Goal: Task Accomplishment & Management: Use online tool/utility

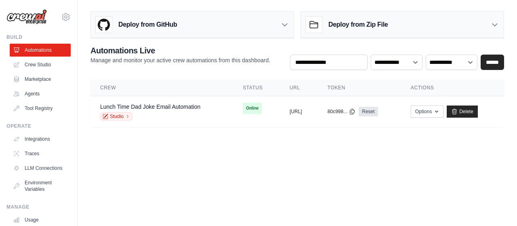
click at [198, 148] on body "99822433@ambev.com.br ABI - GenAI Bootcamp ✓ Your organization Settings Build A…" at bounding box center [258, 113] width 517 height 226
click at [192, 167] on body "99822433@ambev.com.br ABI - GenAI Bootcamp ✓ Your organization Settings Build A…" at bounding box center [258, 113] width 517 height 226
click at [40, 58] on link "Crew Studio" at bounding box center [41, 64] width 61 height 13
click at [40, 62] on link "Crew Studio" at bounding box center [41, 64] width 61 height 13
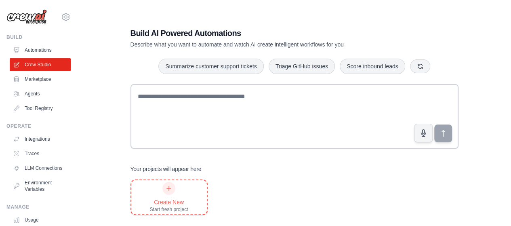
click at [186, 189] on div "Create New Start fresh project" at bounding box center [169, 197] width 38 height 31
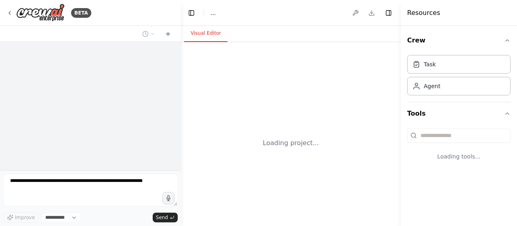
select select "****"
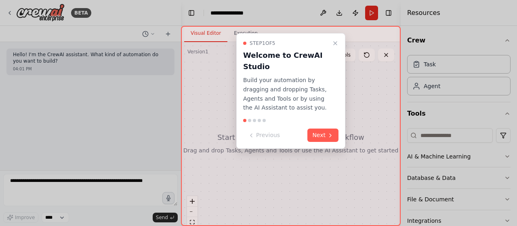
click at [107, 185] on div at bounding box center [258, 113] width 517 height 226
click at [323, 137] on button "Next" at bounding box center [323, 135] width 31 height 13
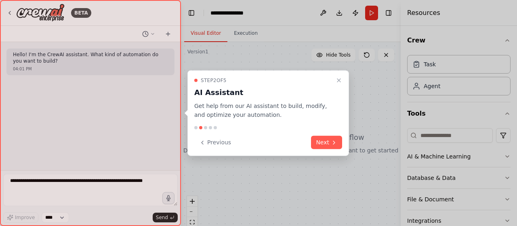
click at [323, 137] on button "Next" at bounding box center [326, 142] width 31 height 13
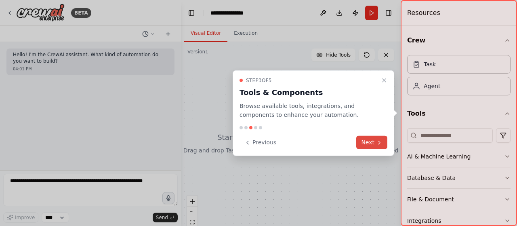
click at [369, 142] on button "Next" at bounding box center [372, 142] width 31 height 13
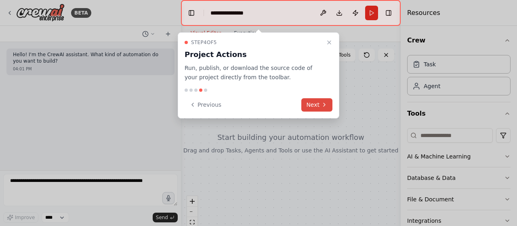
click at [322, 105] on icon at bounding box center [324, 104] width 6 height 6
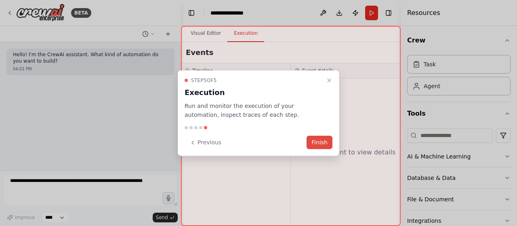
click at [322, 143] on button "Finish" at bounding box center [320, 142] width 26 height 13
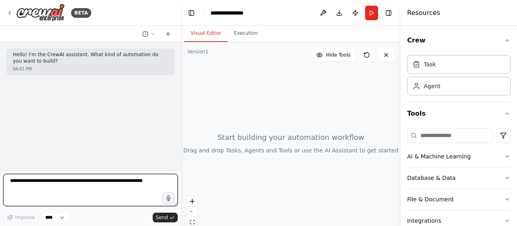
click at [116, 180] on textarea at bounding box center [90, 190] width 175 height 32
click at [117, 182] on textarea "**********" at bounding box center [90, 190] width 175 height 32
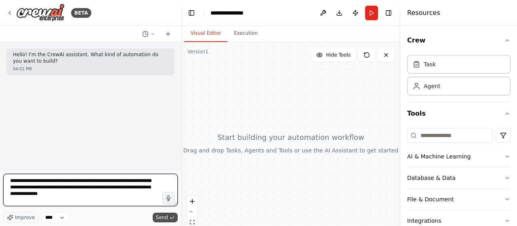
type textarea "**********"
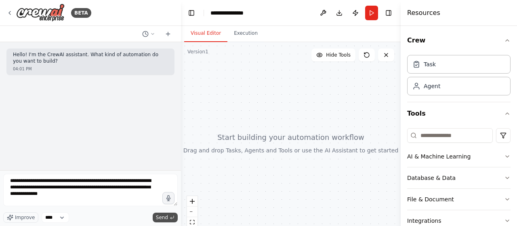
click at [166, 221] on span "Send" at bounding box center [162, 217] width 12 height 6
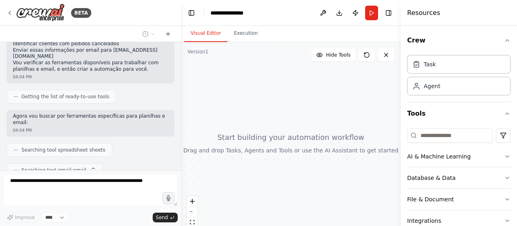
scroll to position [132, 0]
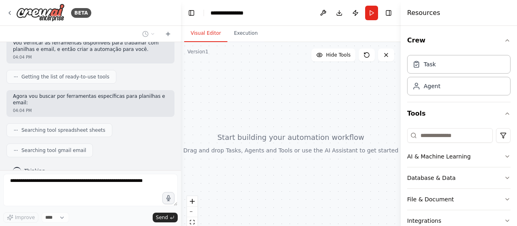
click at [86, 127] on span "Searching tool spreadsheet sheets" at bounding box center [63, 130] width 84 height 6
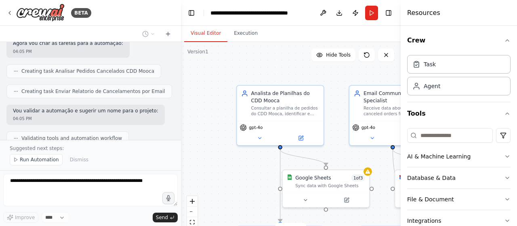
scroll to position [372, 0]
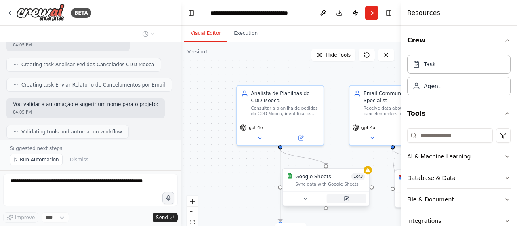
click at [346, 199] on icon at bounding box center [347, 198] width 4 height 4
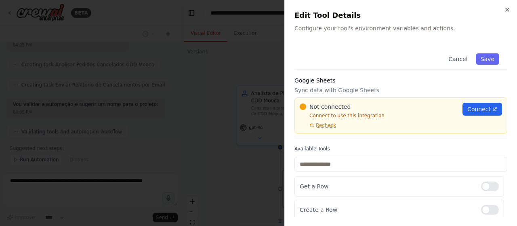
scroll to position [25, 0]
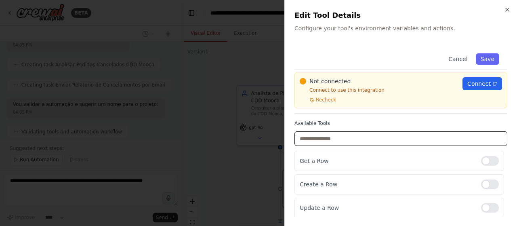
click at [350, 137] on input "text" at bounding box center [401, 138] width 213 height 15
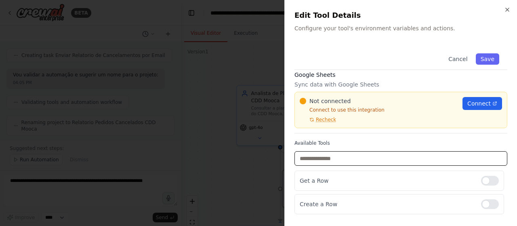
scroll to position [0, 0]
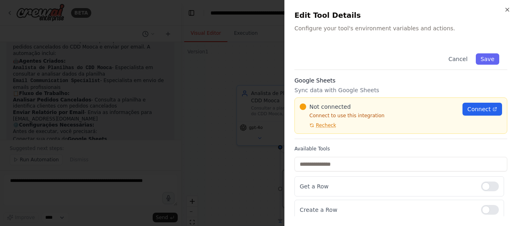
click at [326, 91] on p "Sync data with Google Sheets" at bounding box center [401, 90] width 213 height 8
click at [472, 113] on span "Connect" at bounding box center [479, 109] width 23 height 8
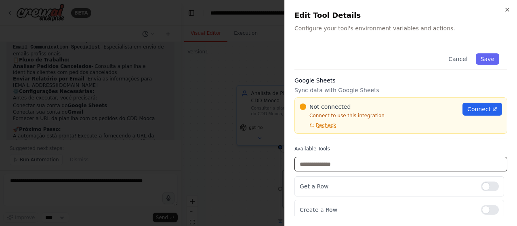
click at [333, 162] on input "text" at bounding box center [401, 164] width 213 height 15
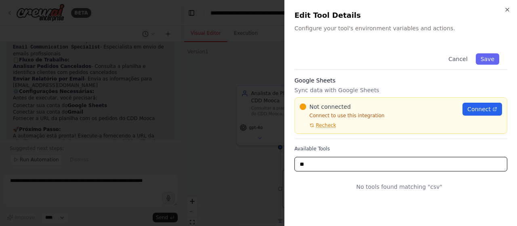
type input "*"
type input "******"
drag, startPoint x: 338, startPoint y: 162, endPoint x: 259, endPoint y: 165, distance: 78.9
click at [259, 165] on body "BETA Hello! I'm the CrewAI assistant. What kind of automation do you want to bu…" at bounding box center [258, 113] width 517 height 226
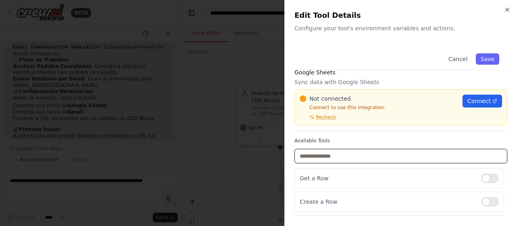
scroll to position [0, 0]
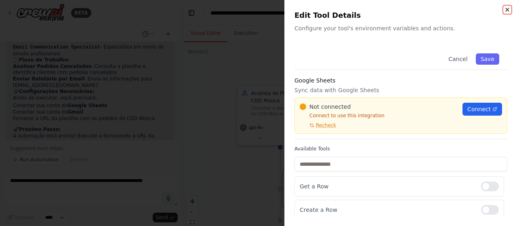
click at [506, 8] on icon "button" at bounding box center [507, 9] width 3 height 3
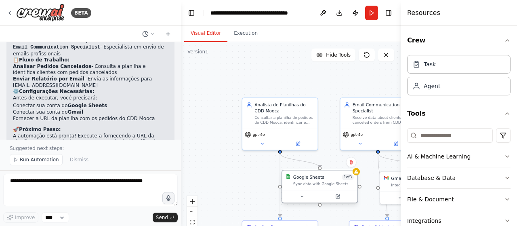
click at [321, 189] on div "Google Sheets 1 of 3 Sync data with Google Sheets" at bounding box center [320, 181] width 75 height 20
click at [298, 196] on button at bounding box center [302, 196] width 35 height 7
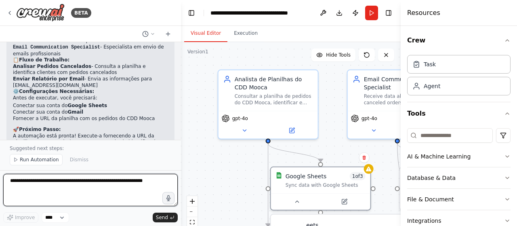
click at [54, 184] on textarea at bounding box center [90, 190] width 175 height 32
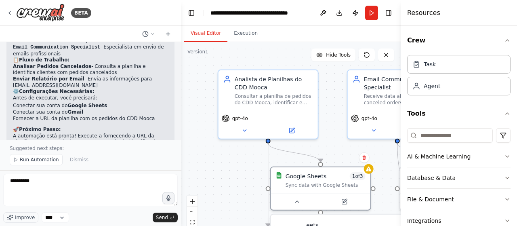
click at [59, 173] on form "********* Improve **** Send" at bounding box center [90, 198] width 181 height 56
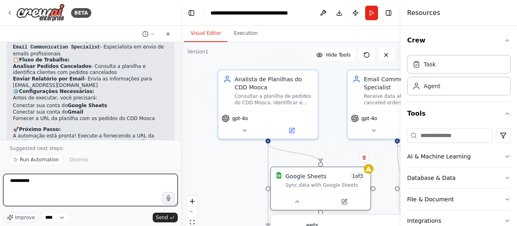
click at [85, 193] on textarea "*********" at bounding box center [90, 190] width 175 height 32
type textarea "**********"
click at [146, 186] on textarea "**********" at bounding box center [90, 190] width 175 height 32
type textarea "**********"
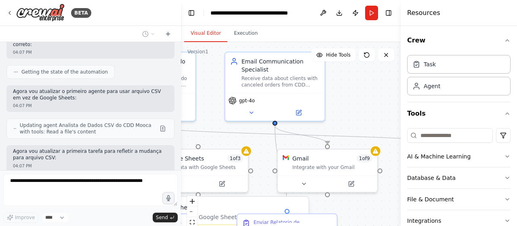
scroll to position [781, 0]
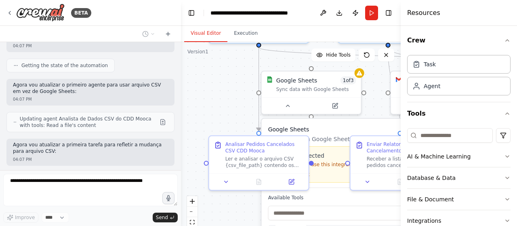
drag, startPoint x: 228, startPoint y: 167, endPoint x: 219, endPoint y: 71, distance: 96.2
click at [219, 71] on div ".deletable-edge-delete-btn { width: 20px; height: 20px; border: 0px solid #ffff…" at bounding box center [291, 143] width 220 height 202
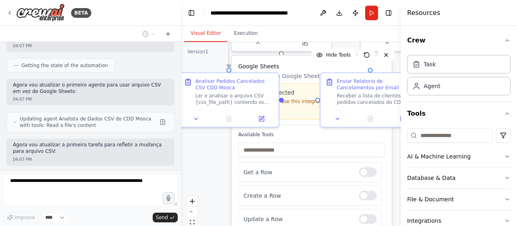
scroll to position [834, 0]
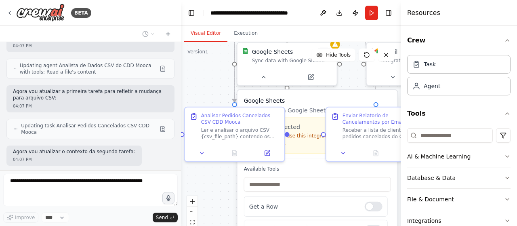
drag, startPoint x: 221, startPoint y: 106, endPoint x: 197, endPoint y: 89, distance: 28.9
click at [197, 89] on div ".deletable-edge-delete-btn { width: 20px; height: 20px; border: 0px solid #ffff…" at bounding box center [291, 143] width 220 height 202
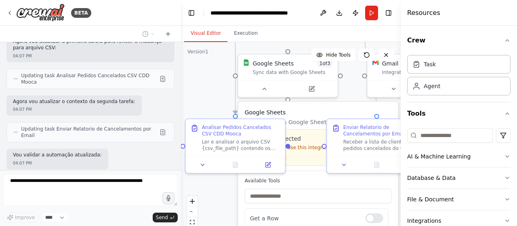
scroll to position [931, 0]
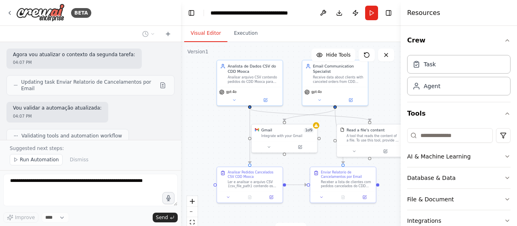
drag, startPoint x: 309, startPoint y: 190, endPoint x: 313, endPoint y: 231, distance: 41.0
click at [313, 226] on html "BETA Hello! I'm the CrewAI assistant. What kind of automation do you want to bu…" at bounding box center [258, 113] width 517 height 226
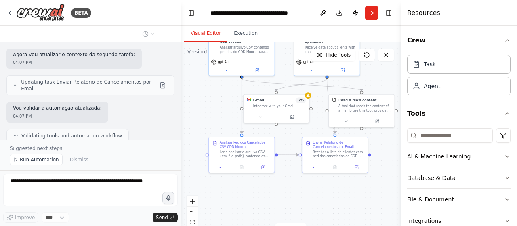
drag, startPoint x: 217, startPoint y: 141, endPoint x: 209, endPoint y: 111, distance: 31.0
click at [209, 111] on div ".deletable-edge-delete-btn { width: 20px; height: 20px; border: 0px solid #ffff…" at bounding box center [291, 143] width 220 height 202
click at [263, 163] on button at bounding box center [263, 166] width 18 height 6
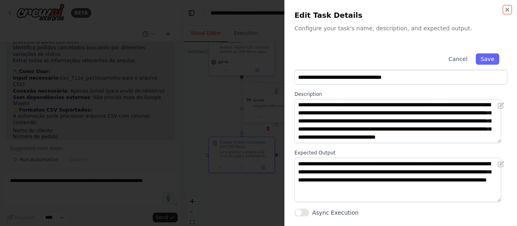
scroll to position [0, 0]
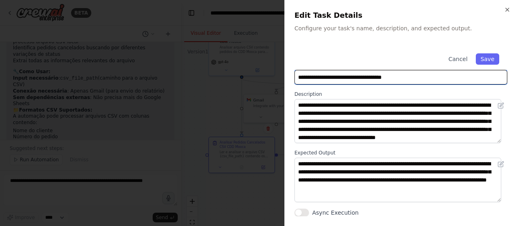
click at [410, 80] on input "**********" at bounding box center [401, 77] width 213 height 15
click at [420, 80] on input "**********" at bounding box center [401, 77] width 213 height 15
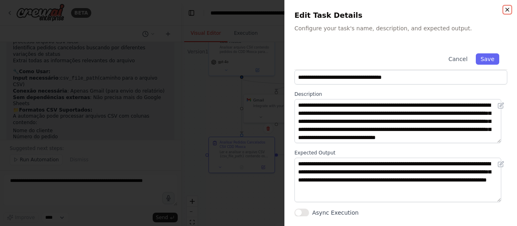
click at [509, 9] on icon "button" at bounding box center [507, 9] width 6 height 6
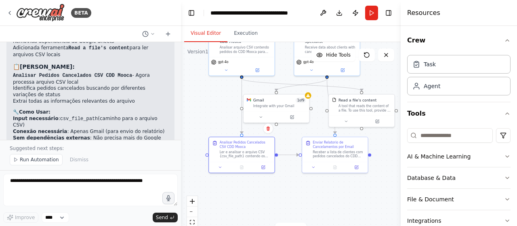
scroll to position [1181, 0]
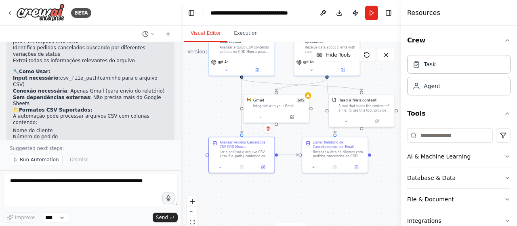
click at [124, 177] on p "A automação está mais simples e eficiente agora! Execute fornecendo o caminho p…" at bounding box center [90, 183] width 155 height 13
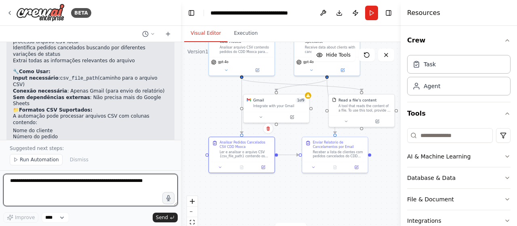
click at [108, 192] on textarea at bounding box center [90, 190] width 175 height 32
click at [112, 193] on textarea at bounding box center [90, 190] width 175 height 32
paste textarea "**********"
type textarea "**********"
drag, startPoint x: 49, startPoint y: 177, endPoint x: 0, endPoint y: 177, distance: 49.3
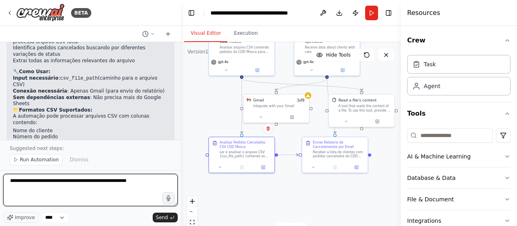
click at [0, 177] on div "BETA Hello! I'm the CrewAI assistant. What kind of automation do you want to bu…" at bounding box center [90, 113] width 181 height 226
click at [84, 186] on textarea at bounding box center [90, 190] width 175 height 32
paste textarea "**********"
type textarea "**********"
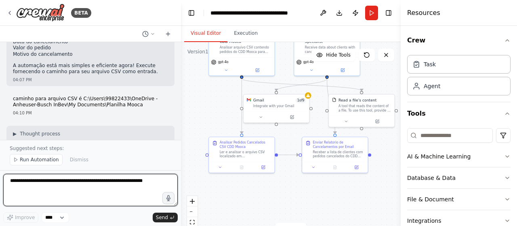
scroll to position [1282, 0]
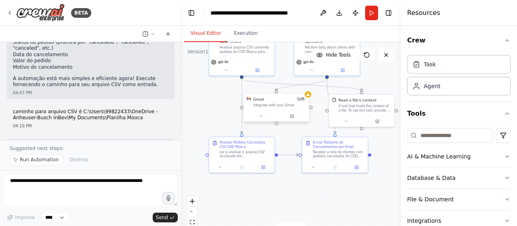
click at [270, 107] on div "Integrate with your Gmail" at bounding box center [279, 105] width 53 height 4
click at [259, 116] on icon at bounding box center [261, 116] width 4 height 4
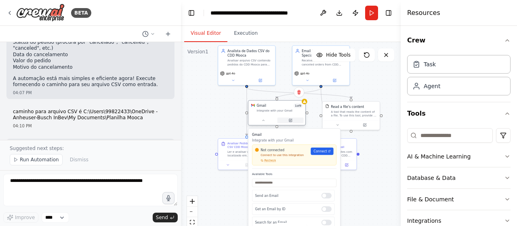
click at [292, 123] on button at bounding box center [291, 121] width 26 height 6
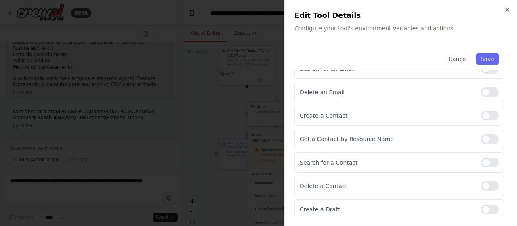
scroll to position [0, 0]
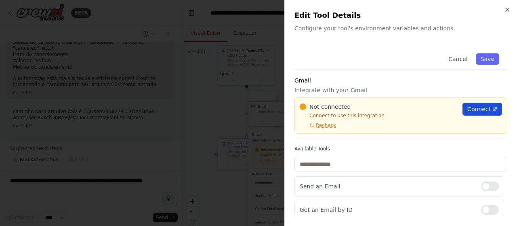
click at [468, 109] on span "Connect" at bounding box center [479, 109] width 23 height 8
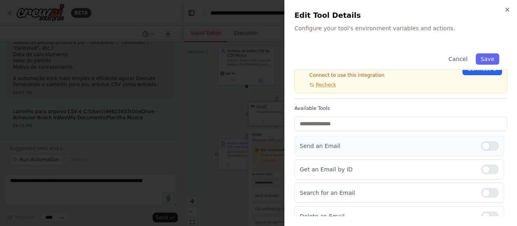
click at [486, 144] on div at bounding box center [490, 146] width 18 height 10
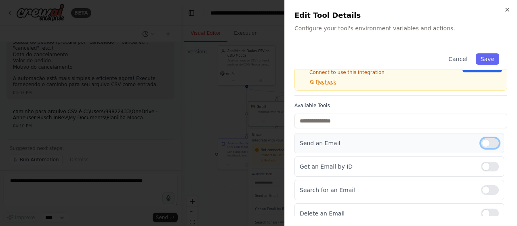
scroll to position [0, 0]
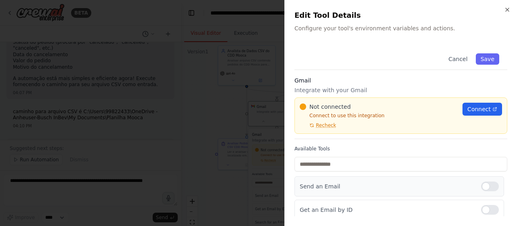
click at [485, 184] on div at bounding box center [490, 186] width 18 height 10
click at [472, 111] on span "Connect" at bounding box center [479, 109] width 23 height 8
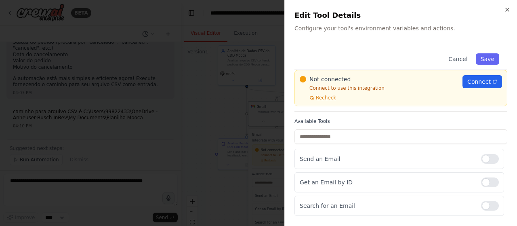
scroll to position [40, 0]
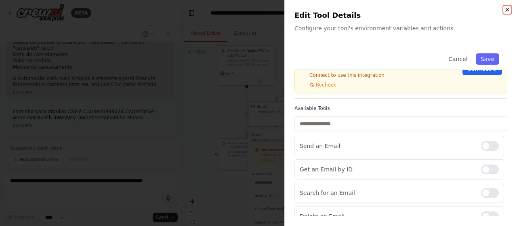
click at [510, 8] on icon "button" at bounding box center [507, 9] width 6 height 6
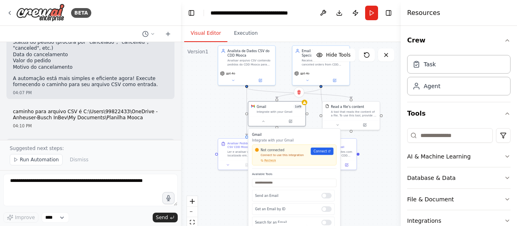
click at [227, 114] on div ".deletable-edge-delete-btn { width: 20px; height: 20px; border: 0px solid #ffff…" at bounding box center [291, 143] width 220 height 202
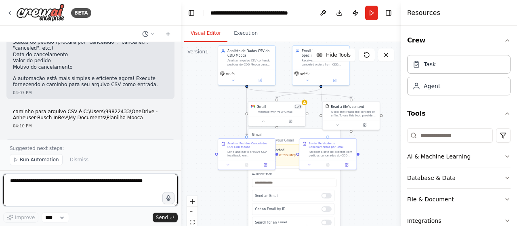
click at [88, 193] on textarea at bounding box center [90, 190] width 175 height 32
click at [130, 197] on textarea "**********" at bounding box center [90, 190] width 175 height 32
paste textarea "*********"
click at [100, 201] on textarea "**********" at bounding box center [90, 190] width 175 height 32
click at [133, 201] on textarea "**********" at bounding box center [90, 190] width 175 height 32
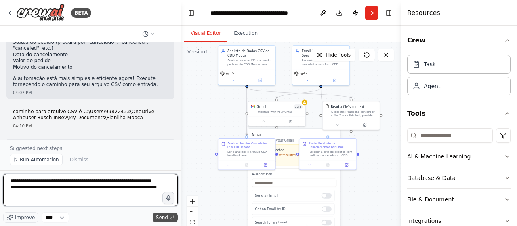
type textarea "**********"
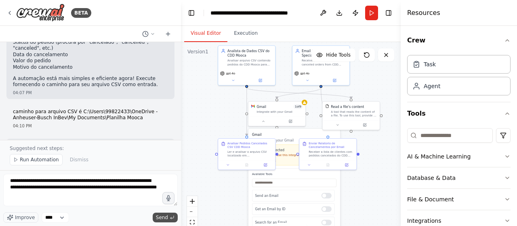
click at [173, 216] on icon "submit" at bounding box center [172, 217] width 5 height 5
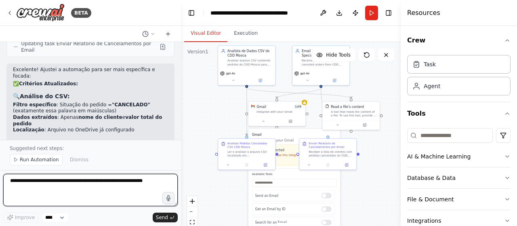
scroll to position [1838, 0]
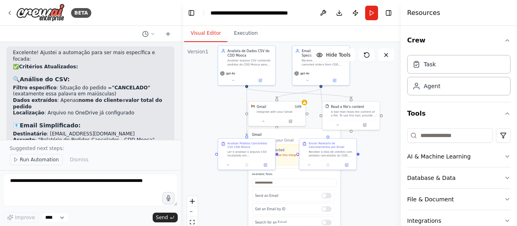
click at [38, 160] on span "Run Automation" at bounding box center [39, 159] width 39 height 6
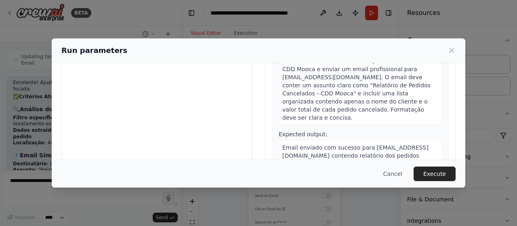
scroll to position [114, 0]
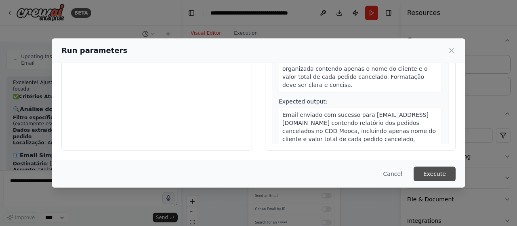
click at [434, 170] on button "Execute" at bounding box center [435, 174] width 42 height 15
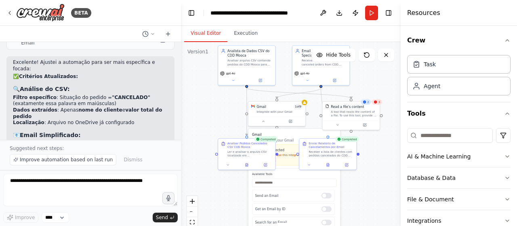
scroll to position [1838, 0]
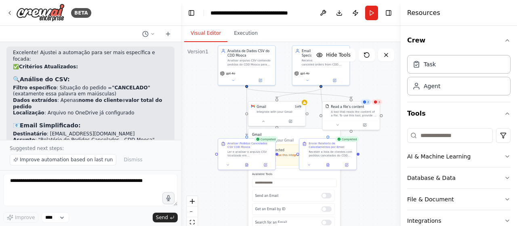
drag, startPoint x: 135, startPoint y: 120, endPoint x: 9, endPoint y: 82, distance: 131.3
click at [9, 82] on div "Excelente! Ajustei a automação para ser mais específica e focada: ✅ Critérios A…" at bounding box center [90, 138] width 168 height 184
click at [137, 91] on div "Excelente! Ajustei a automação para ser mais específica e focada: ✅ Critérios A…" at bounding box center [90, 134] width 155 height 169
click at [155, 92] on div "Excelente! Ajustei a automação para ser mais específica e focada: ✅ Critérios A…" at bounding box center [90, 134] width 155 height 169
drag, startPoint x: 13, startPoint y: 80, endPoint x: 94, endPoint y: 109, distance: 85.4
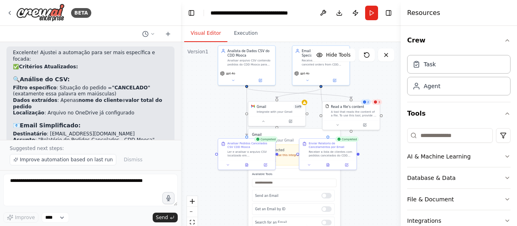
click at [94, 113] on div "Excelente! Ajustei a automação para ser mais específica e focada: ✅ Critérios A…" at bounding box center [90, 134] width 155 height 169
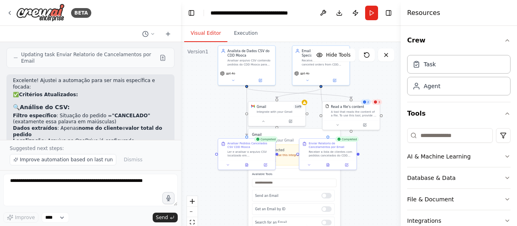
scroll to position [1798, 0]
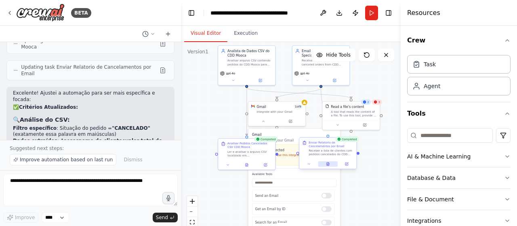
click at [329, 165] on icon at bounding box center [327, 165] width 1 height 0
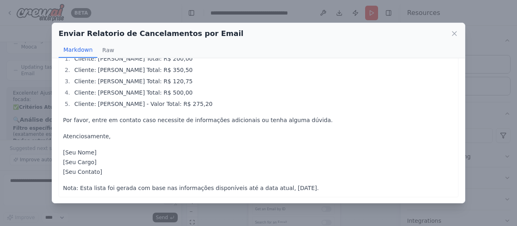
scroll to position [0, 0]
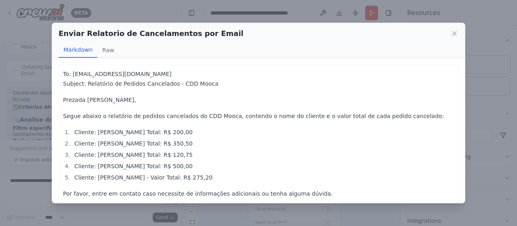
drag, startPoint x: 191, startPoint y: 162, endPoint x: 66, endPoint y: 169, distance: 125.1
click at [72, 169] on li "Cliente: Ana Pereira - Valor Total: R$ 500,00" at bounding box center [263, 166] width 382 height 10
click at [184, 168] on li "Cliente: Ana Pereira - Valor Total: R$ 500,00" at bounding box center [263, 166] width 382 height 10
drag, startPoint x: 456, startPoint y: 33, endPoint x: 228, endPoint y: 63, distance: 229.6
click at [456, 32] on icon at bounding box center [455, 34] width 8 height 8
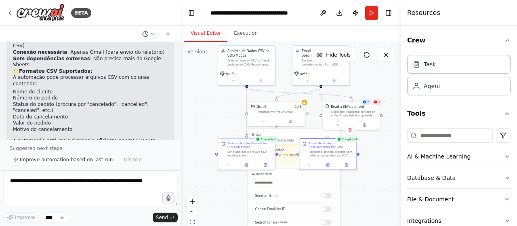
scroll to position [1232, 0]
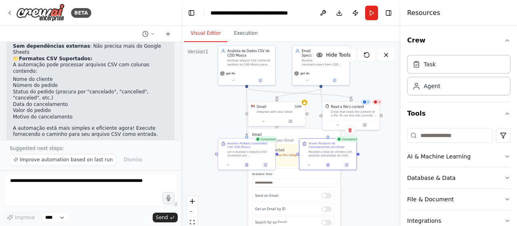
drag, startPoint x: 11, startPoint y: 98, endPoint x: 137, endPoint y: 103, distance: 125.4
click at [137, 155] on div "caminho para arquivo CSV é C:\Users\99822433\OneDrive - Anheuser-Busch InBev\My…" at bounding box center [90, 168] width 168 height 27
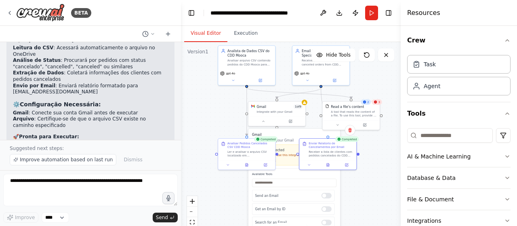
scroll to position [1596, 0]
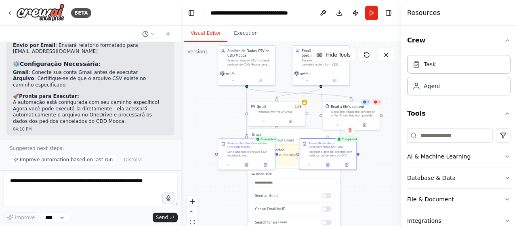
drag, startPoint x: 23, startPoint y: 84, endPoint x: 6, endPoint y: 82, distance: 16.4
click at [6, 142] on div "a analise do csv deve ser para situação do pedido = "CANCELADO". Enviar no emai…" at bounding box center [90, 158] width 168 height 33
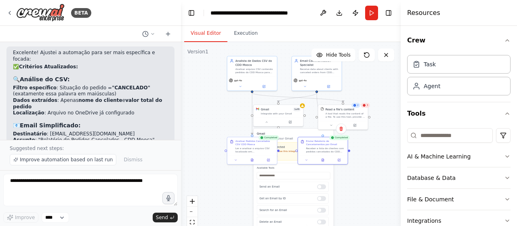
scroll to position [1838, 0]
click at [365, 179] on div ".deletable-edge-delete-btn { width: 20px; height: 20px; border: 0px solid #ffff…" at bounding box center [291, 143] width 220 height 202
click at [325, 158] on button at bounding box center [322, 159] width 17 height 5
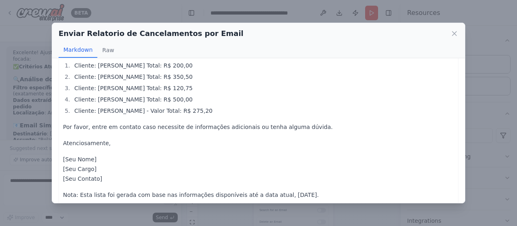
scroll to position [74, 0]
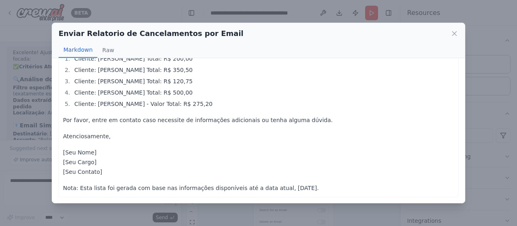
drag, startPoint x: 293, startPoint y: 187, endPoint x: 221, endPoint y: 187, distance: 71.9
click at [221, 187] on p "Nota: Esta lista foi gerada com base nas informações disponíveis até a data atu…" at bounding box center [258, 188] width 391 height 10
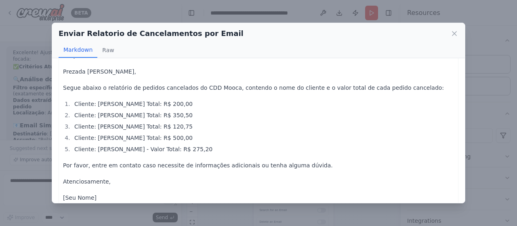
scroll to position [0, 0]
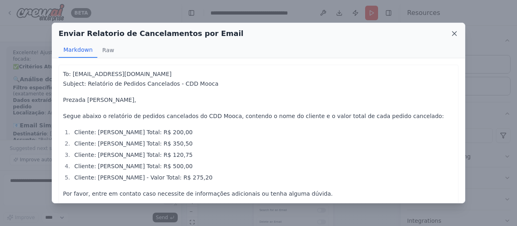
click at [456, 30] on icon at bounding box center [455, 34] width 8 height 8
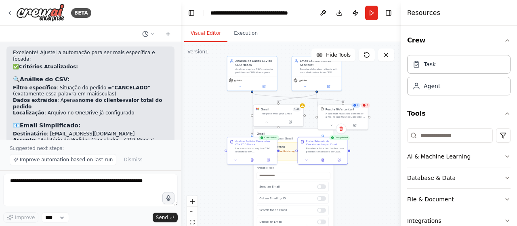
click at [219, 117] on div ".deletable-edge-delete-btn { width: 20px; height: 20px; border: 0px solid #ffff…" at bounding box center [291, 143] width 220 height 202
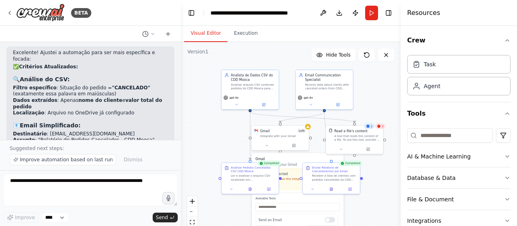
drag, startPoint x: 379, startPoint y: 147, endPoint x: 391, endPoint y: 181, distance: 36.1
click at [391, 181] on div ".deletable-edge-delete-btn { width: 20px; height: 20px; border: 0px solid #ffff…" at bounding box center [291, 143] width 220 height 202
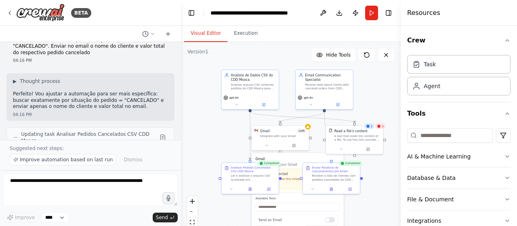
scroll to position [1677, 0]
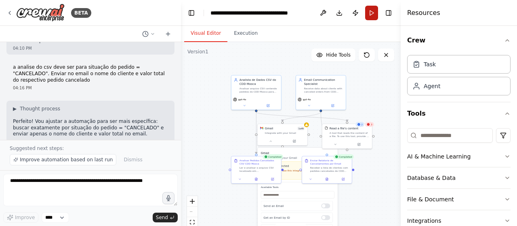
click at [372, 15] on button "Run" at bounding box center [371, 13] width 13 height 15
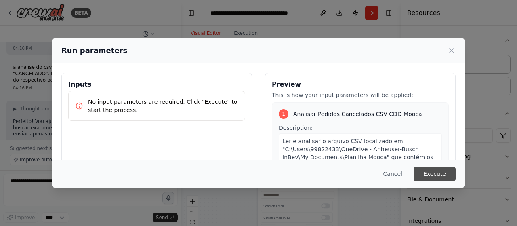
click at [447, 175] on button "Execute" at bounding box center [435, 174] width 42 height 15
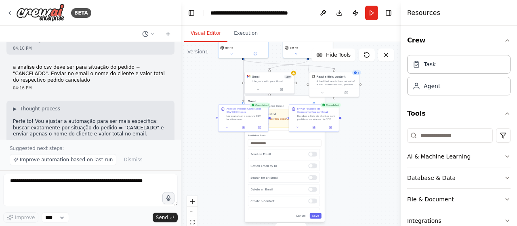
drag, startPoint x: 222, startPoint y: 129, endPoint x: 209, endPoint y: 78, distance: 52.5
click at [209, 78] on div ".deletable-edge-delete-btn { width: 20px; height: 20px; border: 0px solid #ffff…" at bounding box center [291, 143] width 220 height 202
click at [96, 160] on span "Improve automation based on last run" at bounding box center [66, 159] width 93 height 6
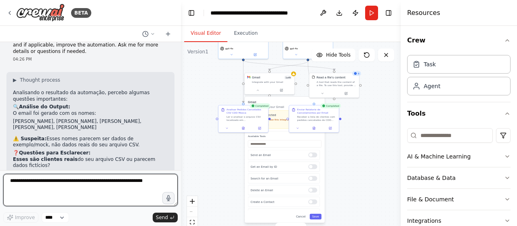
scroll to position [2083, 0]
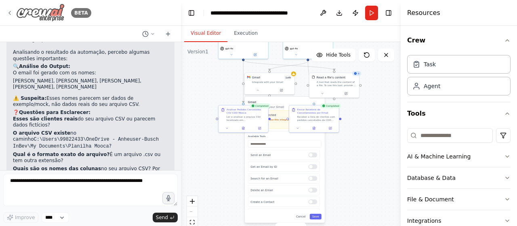
click at [12, 12] on icon at bounding box center [9, 13] width 6 height 6
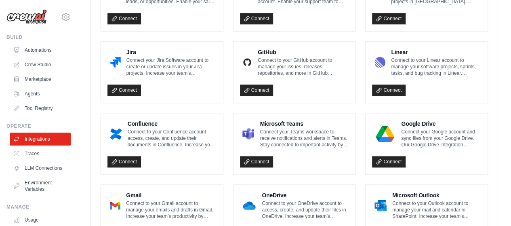
scroll to position [525, 0]
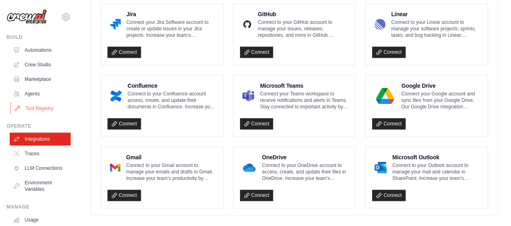
click at [31, 107] on link "Tool Registry" at bounding box center [41, 108] width 61 height 13
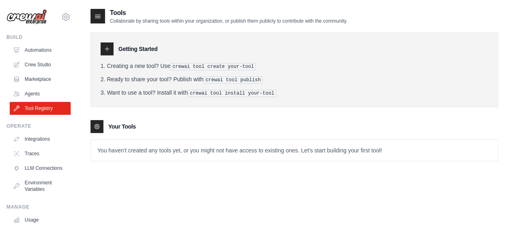
click at [144, 151] on p "You haven't created any tools yet, or you might not have access to existing one…" at bounding box center [294, 150] width 407 height 21
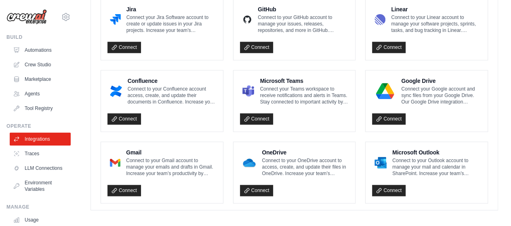
scroll to position [531, 0]
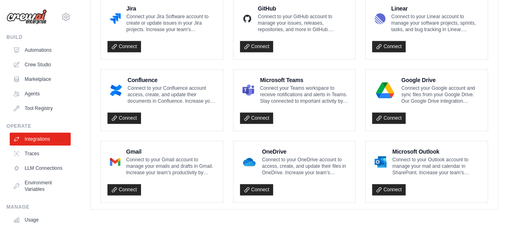
click at [146, 166] on p "Connect to your Gmail account to manage your emails and drafts in Gmail. Increa…" at bounding box center [171, 165] width 91 height 19
click at [129, 184] on link "Connect" at bounding box center [125, 189] width 34 height 11
click at [131, 187] on link "Connect" at bounding box center [125, 189] width 34 height 11
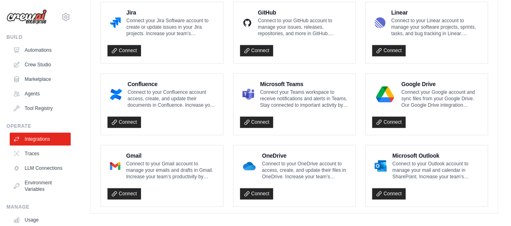
scroll to position [559, 0]
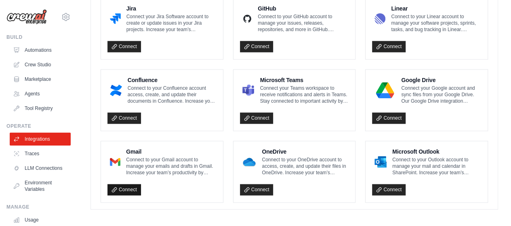
click at [130, 185] on link "Connect" at bounding box center [125, 189] width 34 height 11
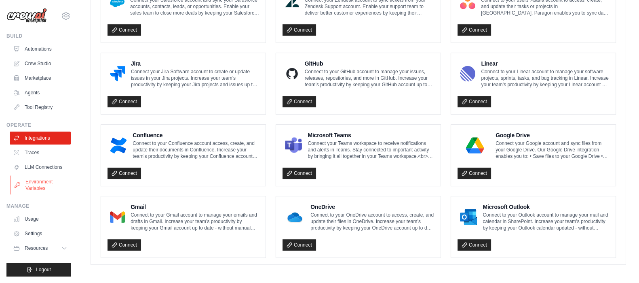
scroll to position [7, 0]
click at [36, 185] on link "Environment Variables" at bounding box center [41, 184] width 61 height 19
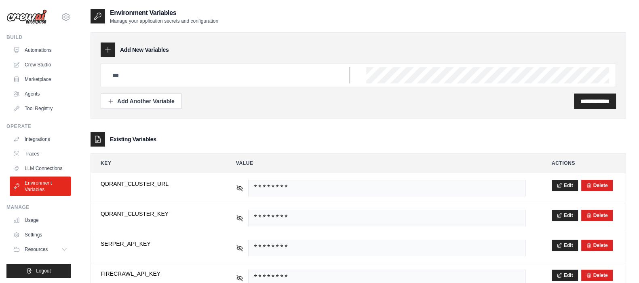
click at [218, 71] on input "text" at bounding box center [229, 75] width 243 height 16
type input "******"
click at [511, 97] on input "**********" at bounding box center [594, 101] width 29 height 8
drag, startPoint x: 123, startPoint y: 70, endPoint x: 53, endPoint y: 70, distance: 70.3
click at [53, 70] on div "99822433@ambev.com.br ABI - GenAI Bootcamp ✓ Your organization Settings Build A…" at bounding box center [319, 231] width 639 height 463
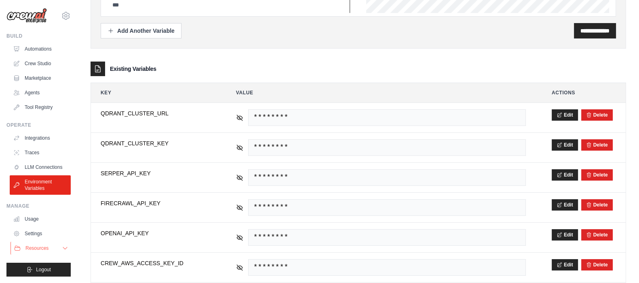
scroll to position [152, 0]
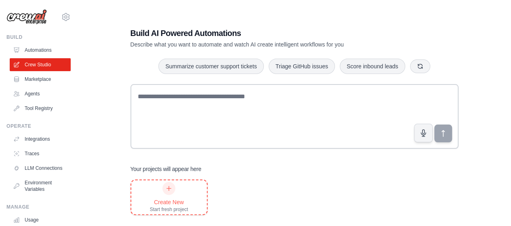
click at [182, 198] on div "Create New" at bounding box center [169, 202] width 38 height 8
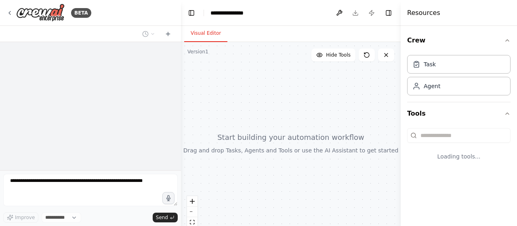
select select "****"
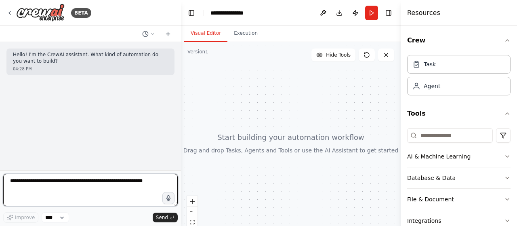
click at [97, 190] on textarea at bounding box center [90, 190] width 175 height 32
click at [127, 194] on textarea at bounding box center [90, 190] width 175 height 32
click at [128, 185] on textarea at bounding box center [90, 190] width 175 height 32
click at [144, 178] on textarea at bounding box center [90, 190] width 175 height 32
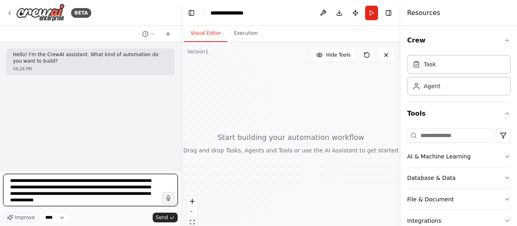
type textarea "**********"
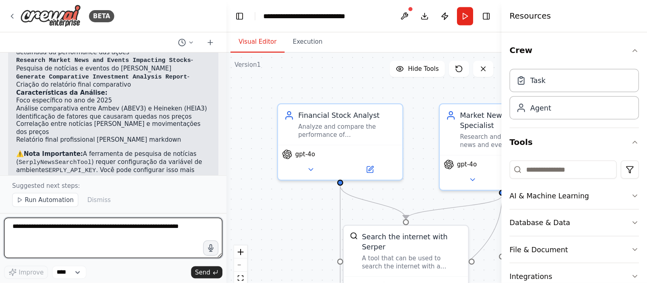
scroll to position [684, 0]
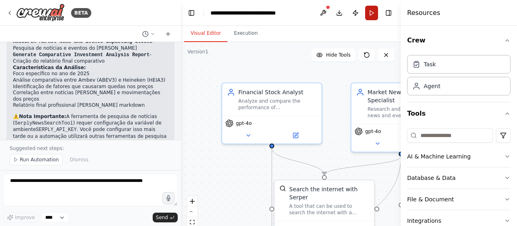
click at [372, 10] on button "Run" at bounding box center [371, 13] width 13 height 15
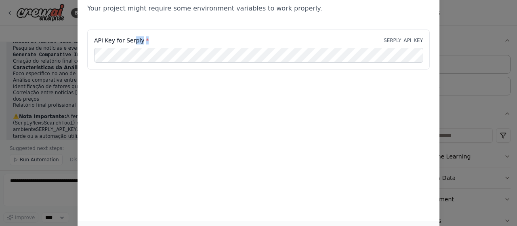
drag, startPoint x: 145, startPoint y: 39, endPoint x: 132, endPoint y: 41, distance: 13.1
click at [132, 41] on div "API Key for Serply * SERPLY_API_KEY" at bounding box center [258, 40] width 329 height 8
click at [442, 30] on div "Environment configuration Your project might require some environment variables…" at bounding box center [258, 113] width 517 height 226
click at [515, 15] on div "Environment configuration Your project might require some environment variables…" at bounding box center [258, 113] width 517 height 226
click at [467, 27] on div "Environment configuration Your project might require some environment variables…" at bounding box center [258, 113] width 517 height 226
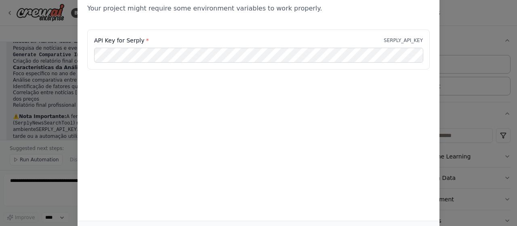
click at [391, 207] on div "Environment configuration Your project might require some environment variables…" at bounding box center [259, 99] width 362 height 243
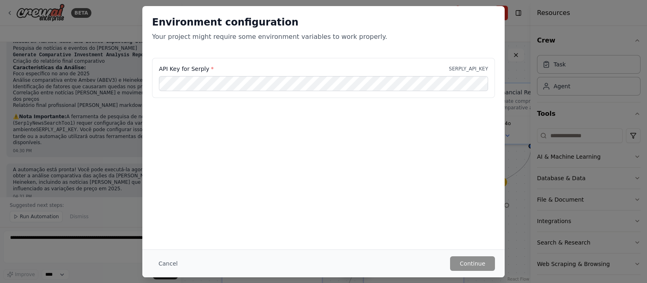
scroll to position [639, 0]
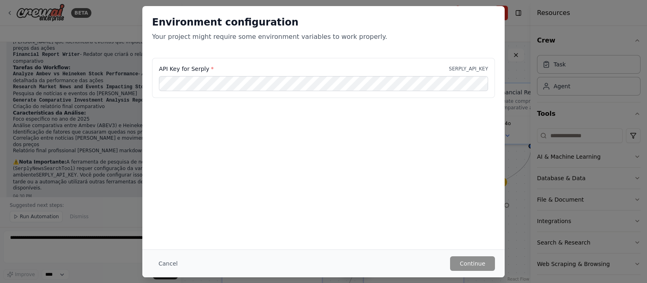
click at [93, 102] on div "Environment configuration Your project might require some environment variables…" at bounding box center [323, 141] width 647 height 283
click at [167, 226] on button "Cancel" at bounding box center [168, 263] width 32 height 15
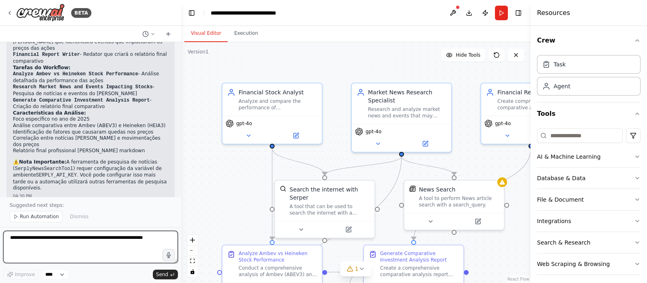
click at [70, 226] on textarea at bounding box center [90, 246] width 175 height 32
type textarea "**********"
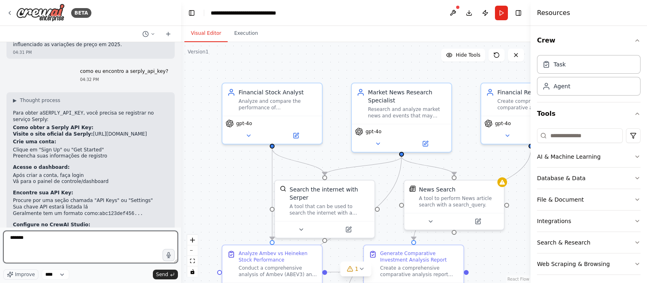
scroll to position [878, 0]
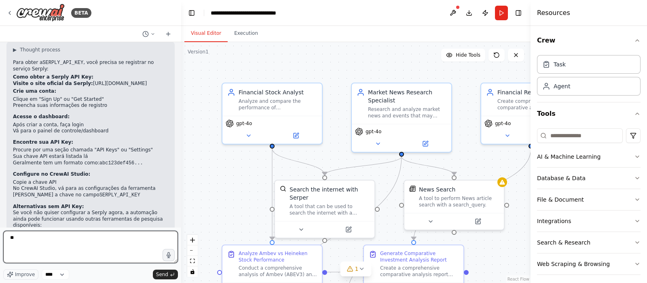
type textarea "*"
type textarea "**********"
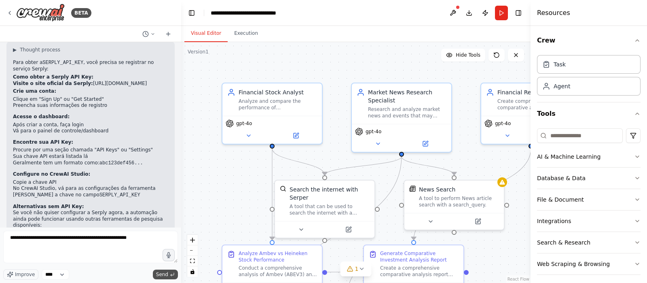
click at [169, 226] on button "Send" at bounding box center [165, 274] width 25 height 10
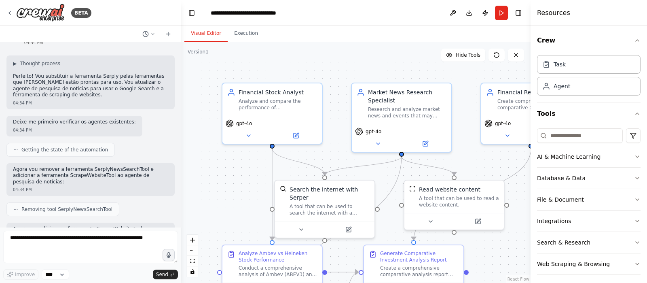
scroll to position [1188, 0]
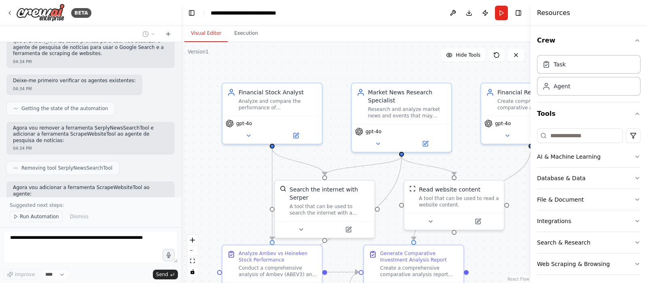
click at [44, 215] on span "Run Automation" at bounding box center [39, 216] width 39 height 6
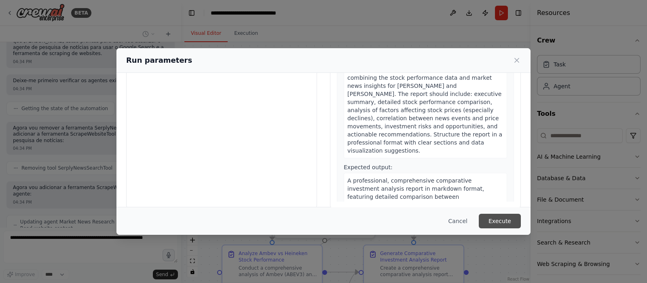
scroll to position [77, 0]
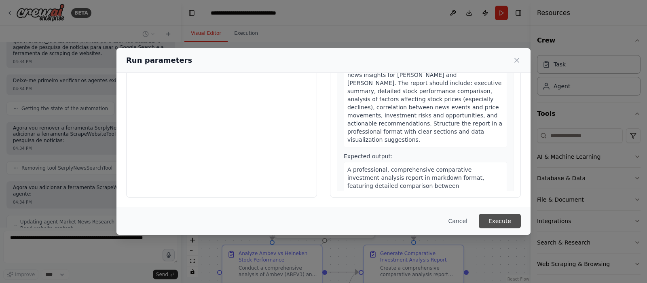
click at [496, 219] on button "Execute" at bounding box center [500, 220] width 42 height 15
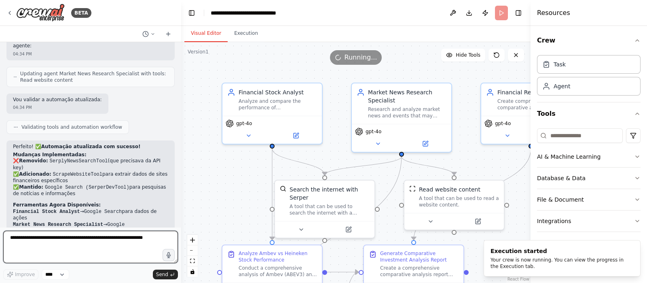
scroll to position [1342, 0]
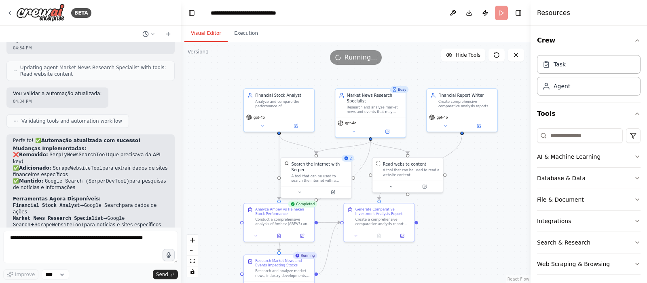
click at [513, 213] on div ".deletable-edge-delete-btn { width: 20px; height: 20px; border: 0px solid #ffff…" at bounding box center [355, 162] width 349 height 240
click at [513, 173] on div ".deletable-edge-delete-btn { width: 20px; height: 20px; border: 0px solid #ffff…" at bounding box center [355, 162] width 349 height 240
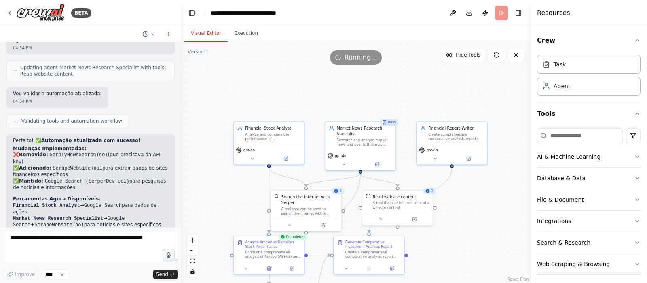
drag, startPoint x: 513, startPoint y: 173, endPoint x: 503, endPoint y: 206, distance: 34.3
click at [503, 206] on div ".deletable-edge-delete-btn { width: 20px; height: 20px; border: 0px solid #ffff…" at bounding box center [355, 162] width 349 height 240
click at [441, 158] on button at bounding box center [435, 157] width 32 height 7
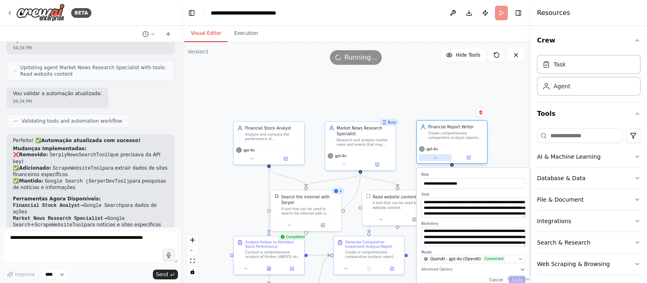
click at [441, 158] on button at bounding box center [435, 157] width 32 height 7
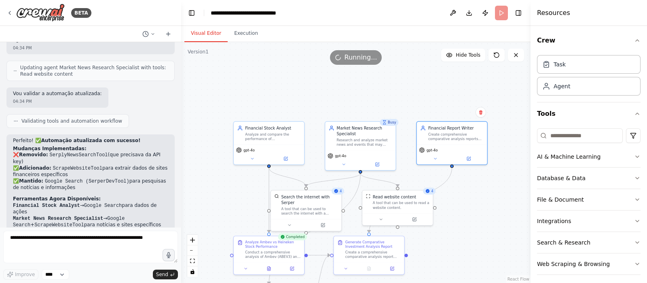
click at [500, 14] on header "**********" at bounding box center [355, 13] width 349 height 26
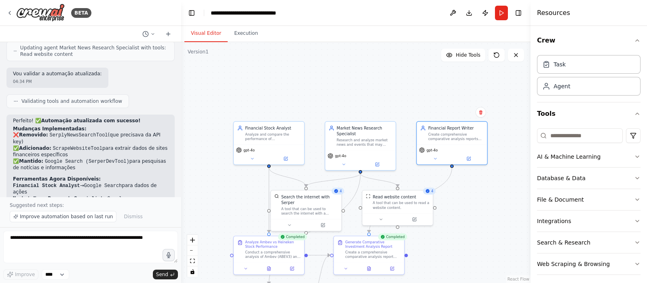
scroll to position [1372, 0]
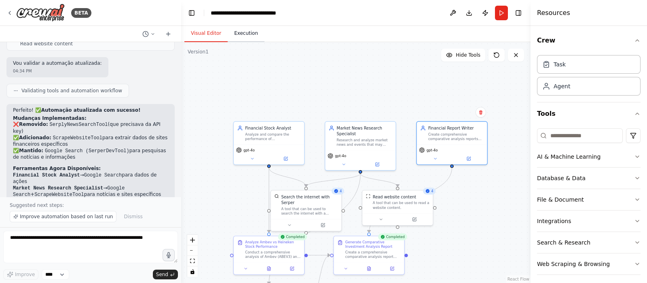
click at [246, 37] on button "Execution" at bounding box center [246, 33] width 37 height 17
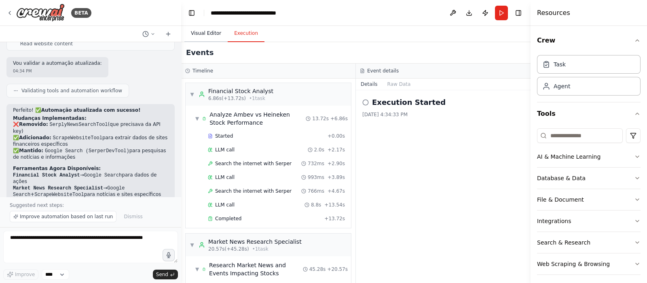
click at [213, 34] on button "Visual Editor" at bounding box center [205, 33] width 43 height 17
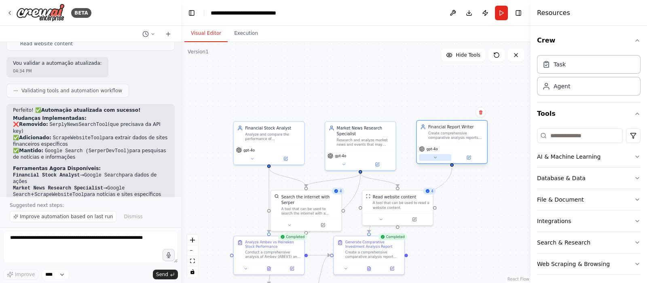
click at [436, 157] on icon at bounding box center [435, 157] width 2 height 1
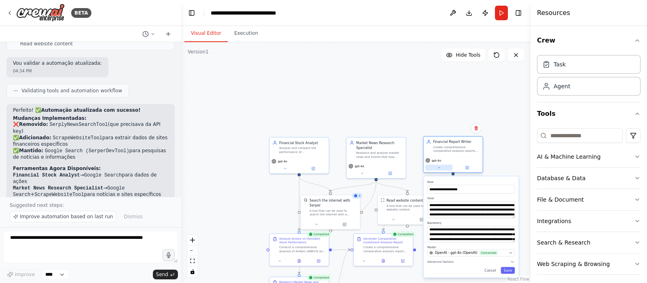
click at [441, 169] on icon at bounding box center [439, 167] width 4 height 4
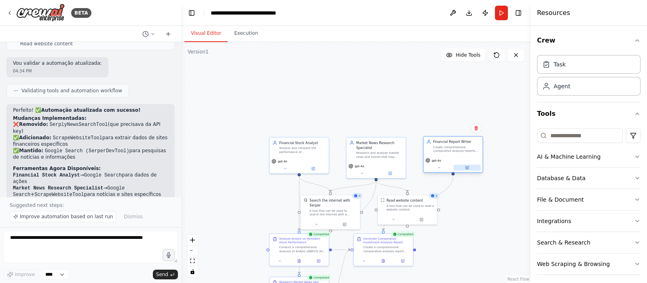
click at [473, 167] on button at bounding box center [467, 168] width 27 height 6
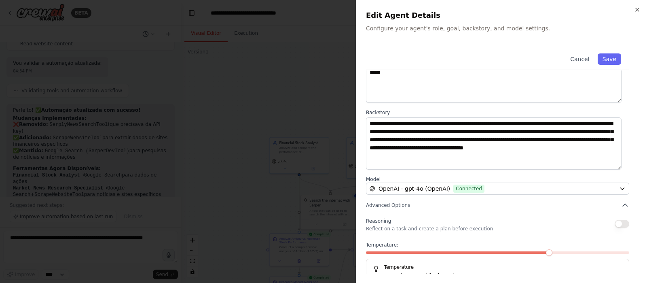
scroll to position [82, 0]
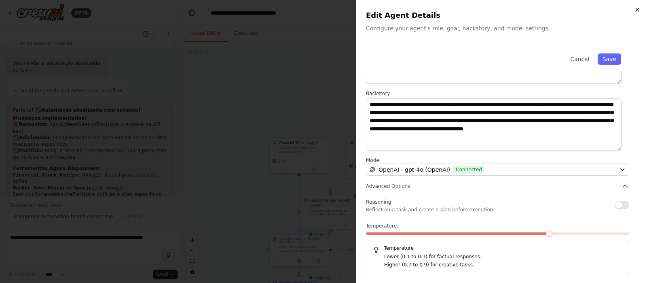
click at [517, 12] on icon "button" at bounding box center [637, 9] width 6 height 6
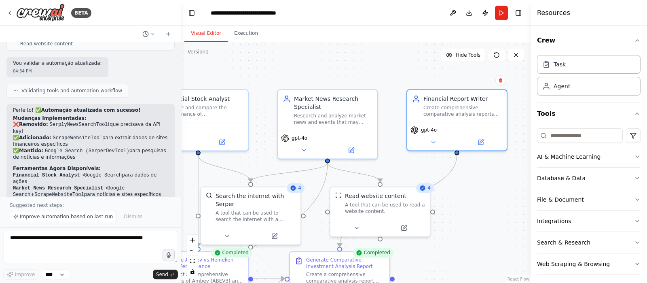
drag, startPoint x: 489, startPoint y: 215, endPoint x: 499, endPoint y: 175, distance: 41.1
click at [499, 175] on div ".deletable-edge-delete-btn { width: 20px; height: 20px; border: 0px solid #ffff…" at bounding box center [355, 162] width 349 height 240
click at [500, 15] on button "Run" at bounding box center [501, 13] width 13 height 15
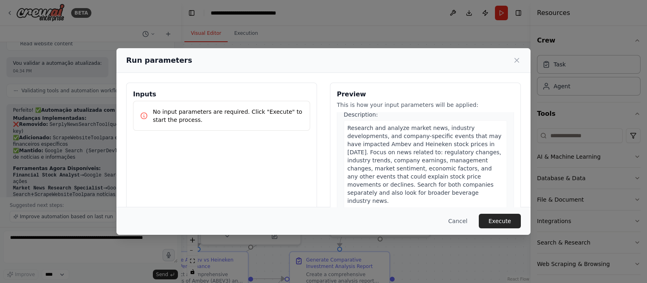
scroll to position [303, 0]
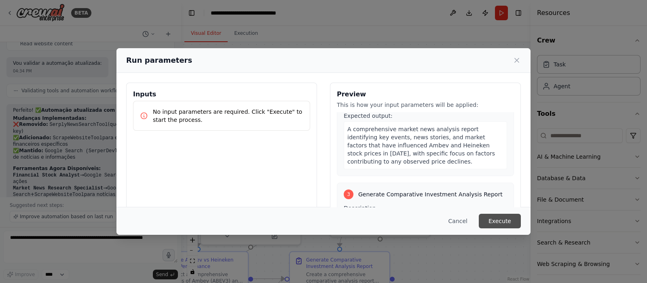
click at [493, 220] on button "Execute" at bounding box center [500, 220] width 42 height 15
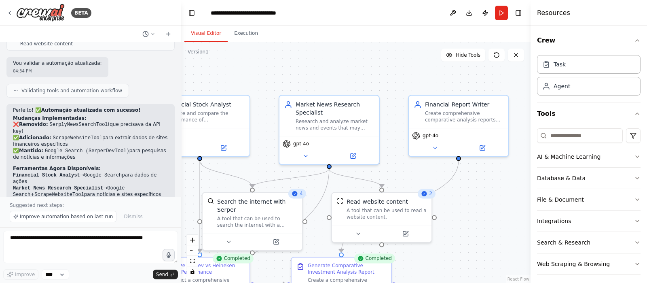
drag, startPoint x: 464, startPoint y: 235, endPoint x: 450, endPoint y: 249, distance: 19.7
click at [450, 226] on div ".deletable-edge-delete-btn { width: 20px; height: 20px; border: 0px solid #ffff…" at bounding box center [355, 162] width 349 height 240
click at [451, 115] on div "Create comprehensive comparative analysis reports combining stock performance d…" at bounding box center [464, 114] width 78 height 13
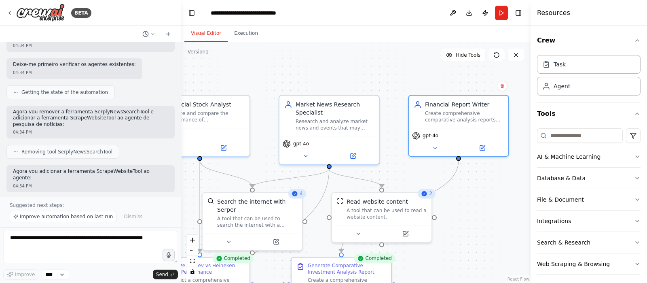
scroll to position [1372, 0]
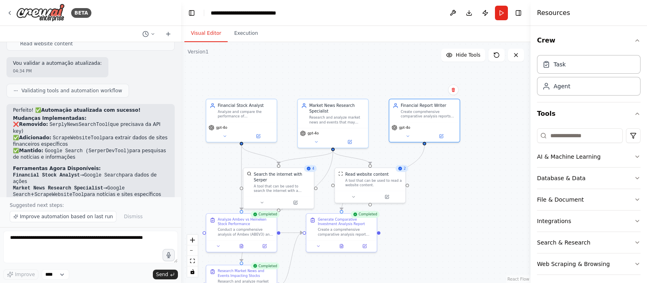
drag, startPoint x: 463, startPoint y: 236, endPoint x: 427, endPoint y: 200, distance: 50.6
click at [427, 200] on div ".deletable-edge-delete-btn { width: 20px; height: 20px; border: 0px solid #ffff…" at bounding box center [355, 162] width 349 height 240
click at [491, 136] on div ".deletable-edge-delete-btn { width: 20px; height: 20px; border: 0px solid #ffff…" at bounding box center [355, 162] width 349 height 240
click at [430, 226] on div ".deletable-edge-delete-btn { width: 20px; height: 20px; border: 0px solid #ffff…" at bounding box center [355, 162] width 349 height 240
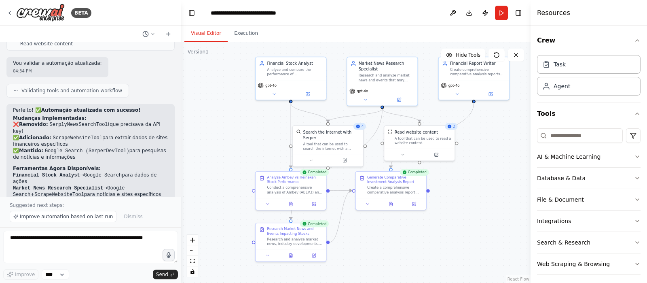
drag, startPoint x: 436, startPoint y: 232, endPoint x: 476, endPoint y: 195, distance: 54.6
click at [476, 195] on div ".deletable-edge-delete-btn { width: 20px; height: 20px; border: 0px solid #ffff…" at bounding box center [355, 162] width 349 height 240
click at [391, 207] on div at bounding box center [391, 202] width 70 height 12
click at [391, 203] on icon at bounding box center [391, 203] width 2 height 0
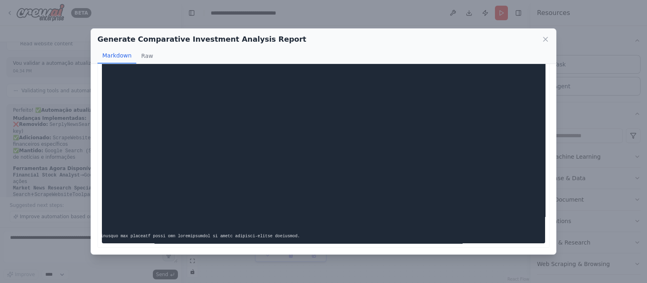
scroll to position [0, 0]
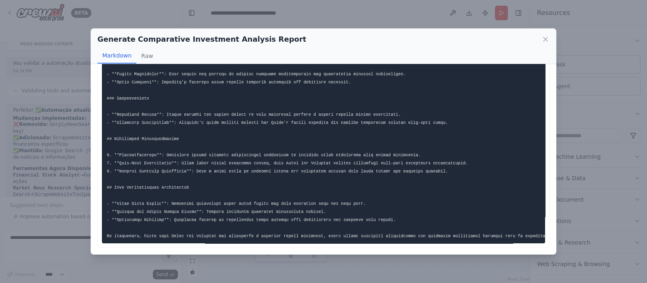
click at [517, 36] on div "Generate Comparative Investment Analysis Report Markdown Raw" at bounding box center [323, 46] width 465 height 35
click at [517, 38] on icon at bounding box center [545, 39] width 8 height 8
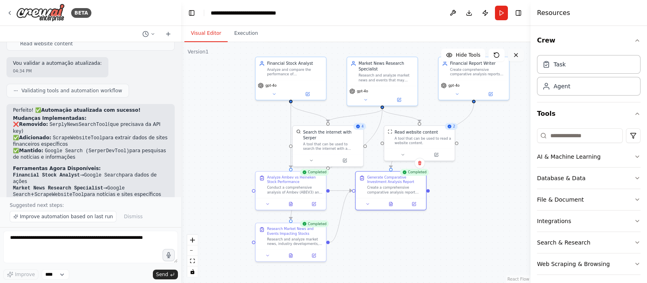
click at [516, 57] on icon at bounding box center [516, 55] width 6 height 6
click at [93, 211] on li "O Google Search encontrará notícias e dados sobre Ambev e Heineken" at bounding box center [90, 217] width 155 height 13
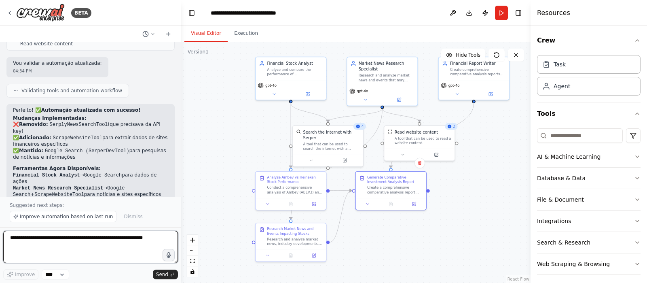
click at [118, 226] on textarea at bounding box center [90, 246] width 175 height 32
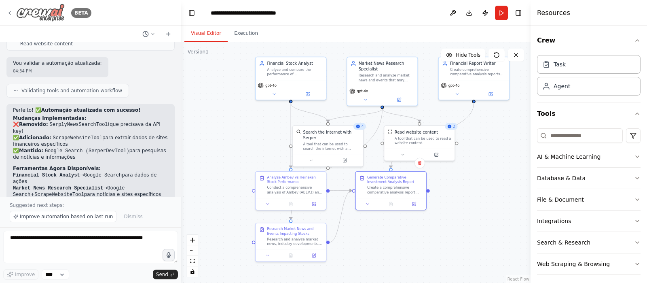
click at [38, 11] on img at bounding box center [40, 13] width 49 height 18
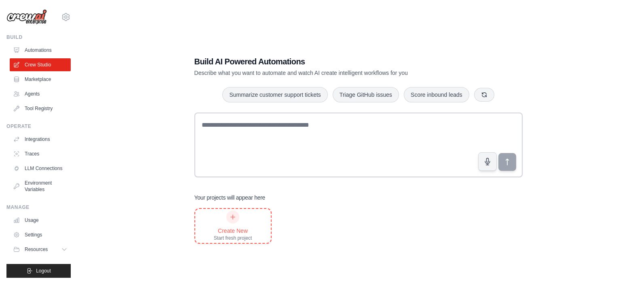
click at [230, 215] on icon at bounding box center [233, 216] width 6 height 6
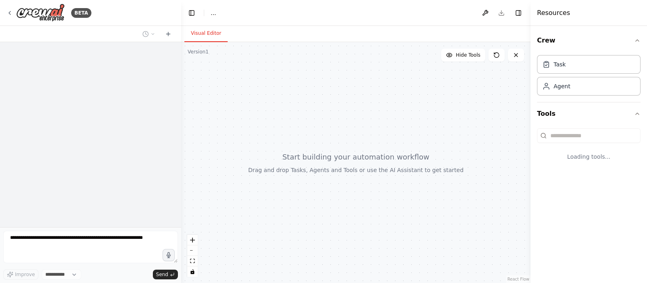
select select "****"
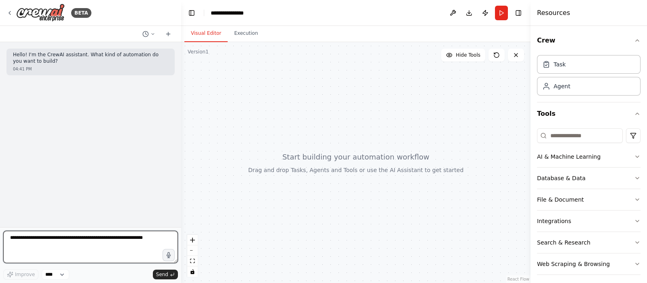
click at [76, 244] on textarea at bounding box center [90, 246] width 175 height 32
click at [43, 251] on textarea "**********" at bounding box center [90, 246] width 175 height 32
click at [157, 241] on textarea "**********" at bounding box center [90, 246] width 175 height 32
click at [106, 251] on textarea "**********" at bounding box center [90, 246] width 175 height 32
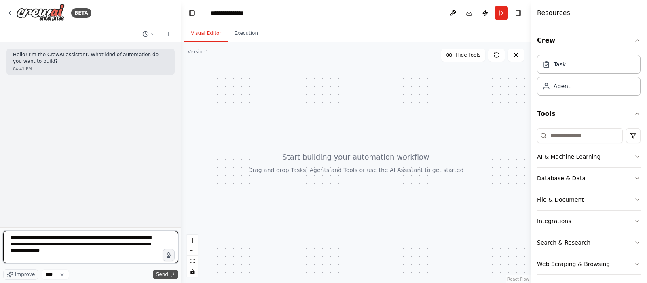
type textarea "**********"
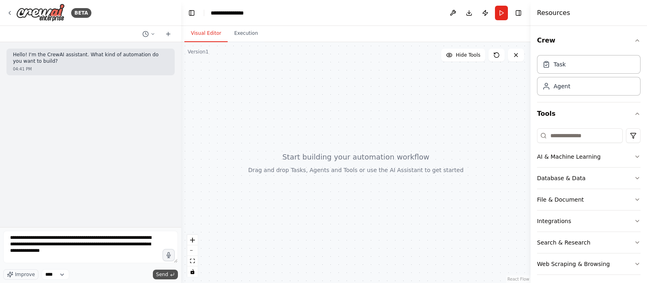
click at [165, 272] on span "Send" at bounding box center [162, 274] width 12 height 6
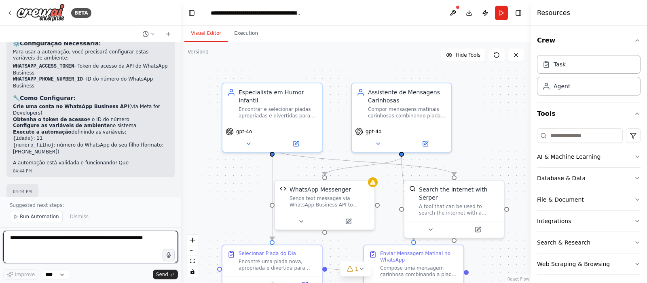
scroll to position [843, 0]
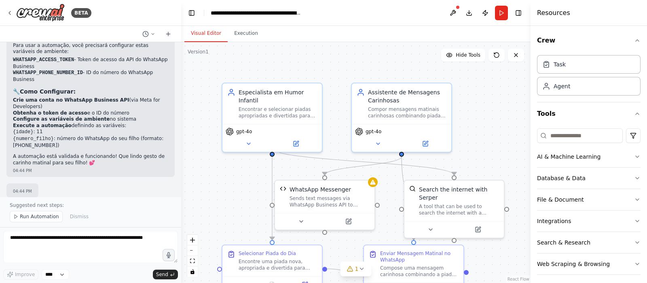
click at [87, 153] on p "A automação está validada e funcionando! Que lindo gesto de carinho matinal par…" at bounding box center [90, 159] width 155 height 13
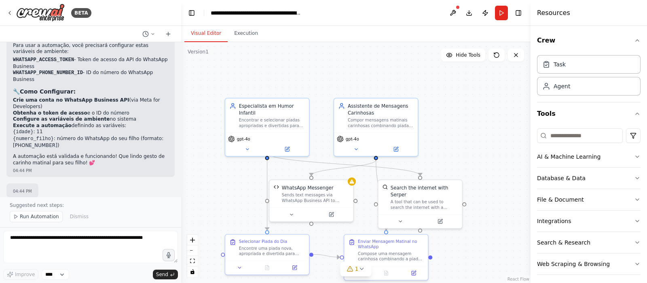
click at [60, 137] on li "{numero_filho} : número do WhatsApp do seu filho (formato: [PHONE_NUMBER])" at bounding box center [90, 141] width 155 height 13
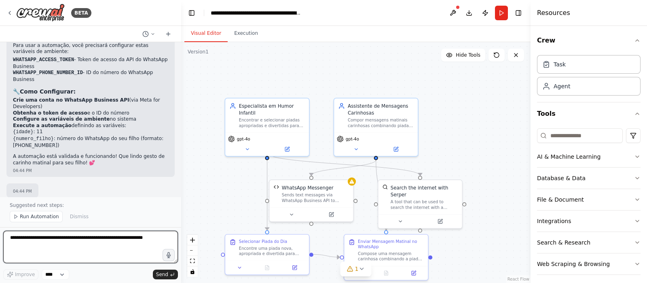
click at [80, 249] on textarea at bounding box center [90, 246] width 175 height 32
type textarea "**********"
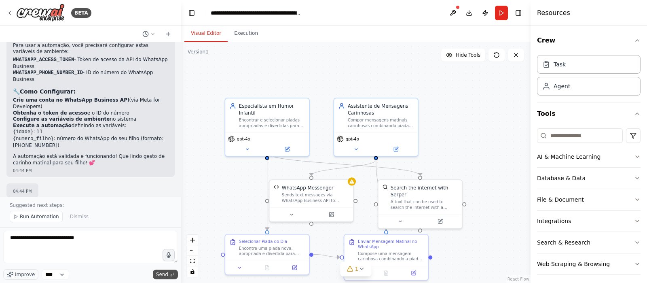
click at [172, 271] on button "Send" at bounding box center [165, 274] width 25 height 10
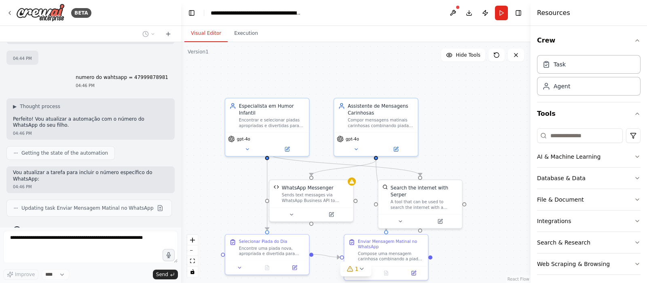
scroll to position [999, 0]
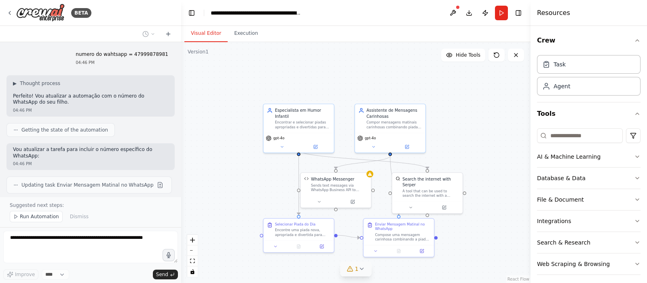
click at [358, 271] on icon at bounding box center [361, 268] width 6 height 6
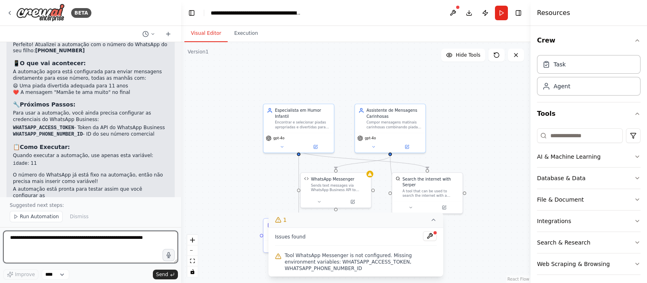
scroll to position [1193, 0]
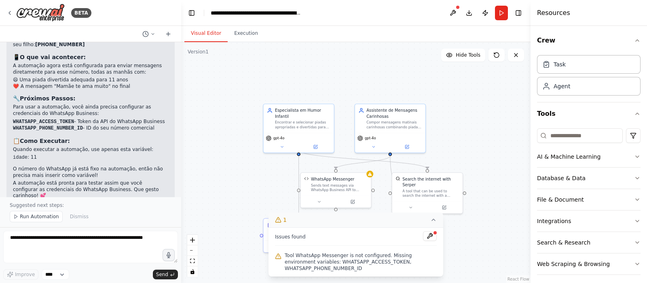
click at [99, 125] on li "WHATSAPP_PHONE_NUMBER_ID - ID do seu número comercial" at bounding box center [90, 128] width 155 height 7
click at [464, 97] on div ".deletable-edge-delete-btn { width: 20px; height: 20px; border: 0px solid #ffff…" at bounding box center [355, 162] width 349 height 240
click at [233, 183] on div ".deletable-edge-delete-btn { width: 20px; height: 20px; border: 0px solid #ffff…" at bounding box center [355, 162] width 349 height 240
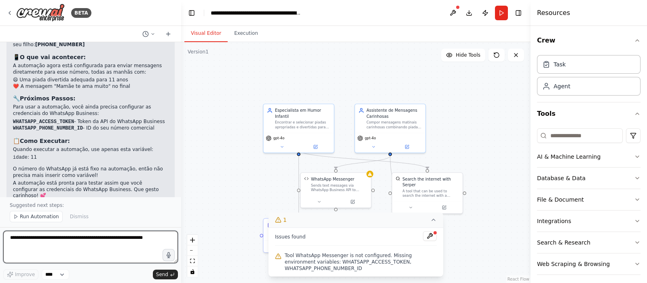
click at [118, 243] on textarea at bounding box center [90, 246] width 175 height 32
type textarea "**********"
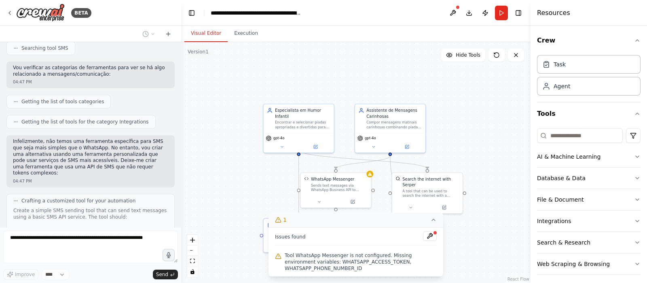
scroll to position [1583, 0]
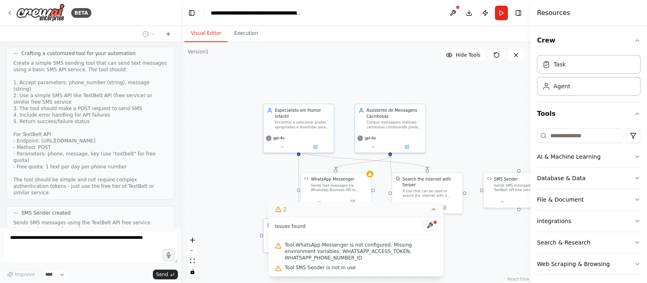
click at [257, 176] on div ".deletable-edge-delete-btn { width: 20px; height: 20px; border: 0px solid #ffff…" at bounding box center [355, 162] width 349 height 240
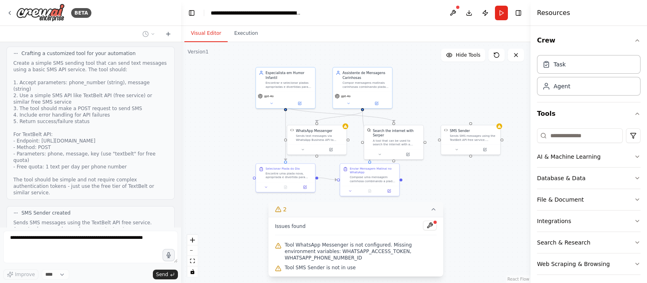
drag, startPoint x: 497, startPoint y: 98, endPoint x: 490, endPoint y: 45, distance: 53.4
click at [490, 45] on div ".deletable-edge-delete-btn { width: 20px; height: 20px; border: 0px solid #ffff…" at bounding box center [355, 162] width 349 height 240
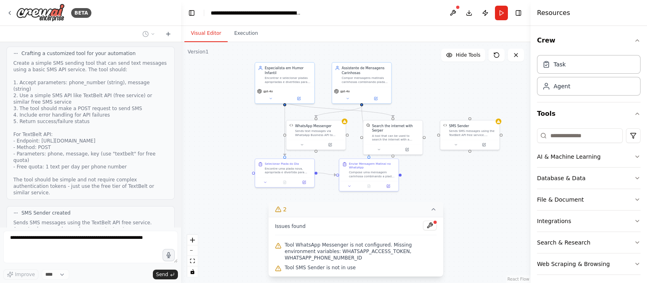
click at [464, 185] on div ".deletable-edge-delete-btn { width: 20px; height: 20px; border: 0px solid #ffff…" at bounding box center [355, 162] width 349 height 240
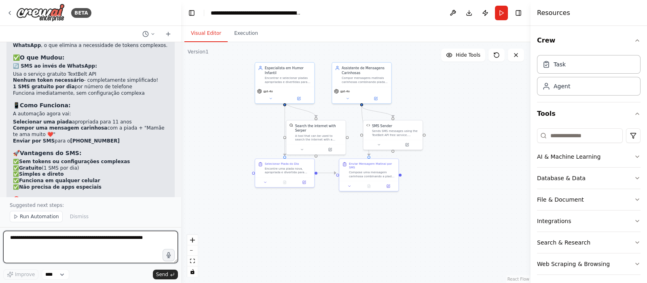
scroll to position [2031, 0]
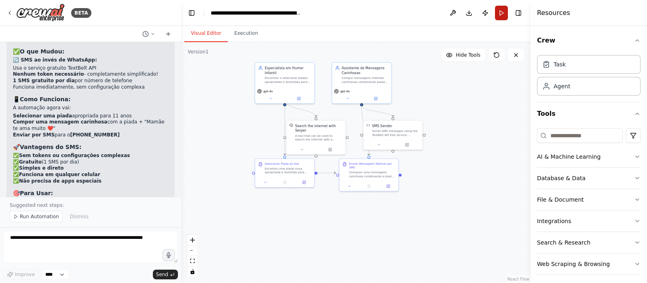
click at [499, 10] on button "Run" at bounding box center [501, 13] width 13 height 15
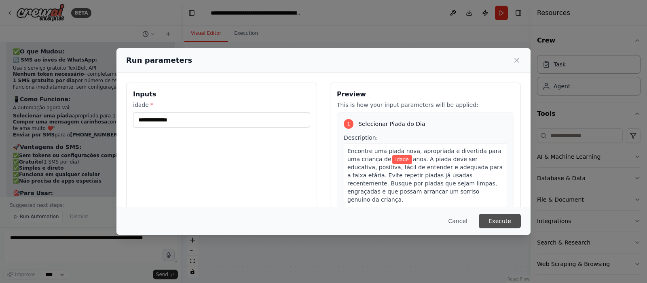
click at [495, 219] on button "Execute" at bounding box center [500, 220] width 42 height 15
click at [500, 219] on button "Execute" at bounding box center [500, 220] width 42 height 15
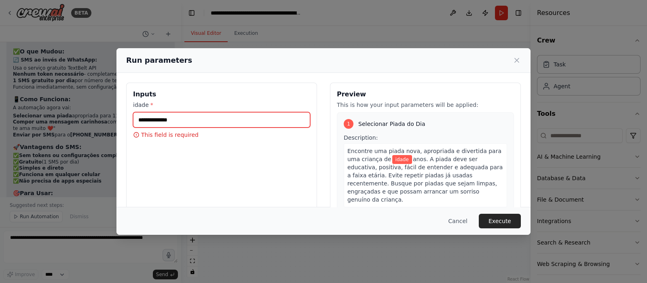
click at [226, 117] on input "idade *" at bounding box center [221, 119] width 177 height 15
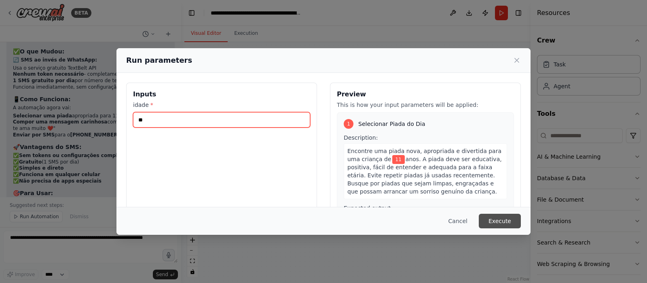
type input "**"
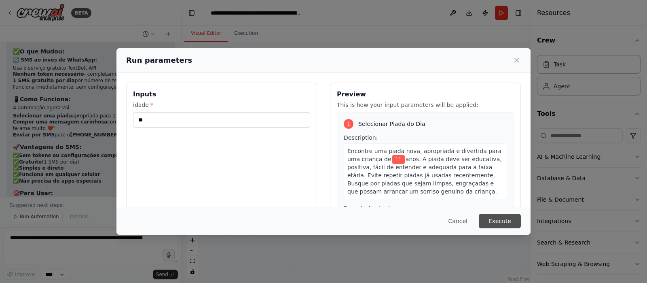
click at [507, 221] on button "Execute" at bounding box center [500, 220] width 42 height 15
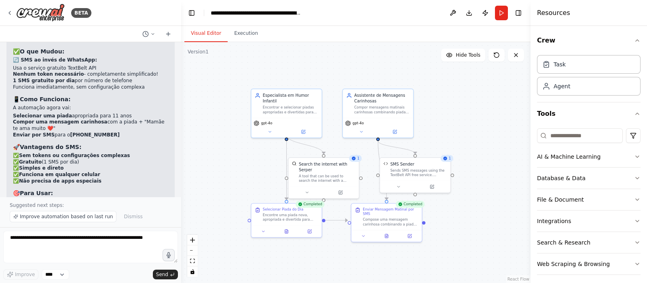
drag, startPoint x: 455, startPoint y: 165, endPoint x: 490, endPoint y: 213, distance: 59.9
click at [490, 213] on div ".deletable-edge-delete-btn { width: 20px; height: 20px; border: 0px solid #ffff…" at bounding box center [355, 162] width 349 height 240
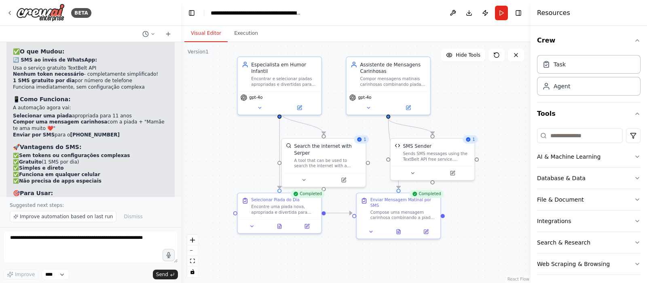
drag, startPoint x: 455, startPoint y: 219, endPoint x: 481, endPoint y: 207, distance: 29.3
click at [481, 207] on div ".deletable-edge-delete-btn { width: 20px; height: 20px; border: 0px solid #ffff…" at bounding box center [355, 162] width 349 height 240
click at [400, 228] on button at bounding box center [398, 230] width 29 height 8
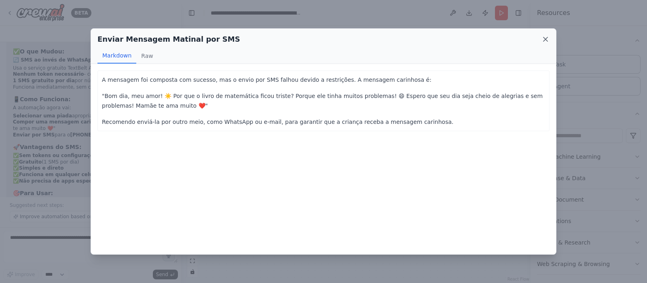
click at [544, 40] on icon at bounding box center [545, 39] width 4 height 4
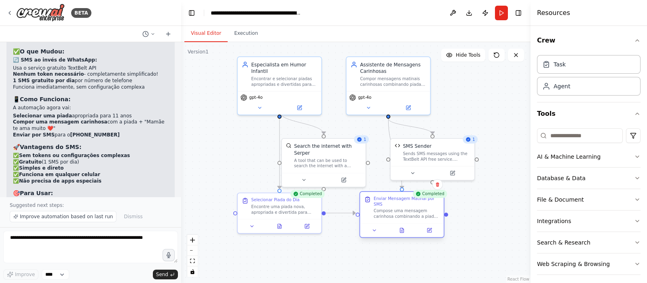
click at [404, 229] on div at bounding box center [402, 230] width 84 height 14
click at [401, 231] on div "Enviar Mensagem Matinal por SMS Compose uma mensagem carinhosa combinando a pia…" at bounding box center [401, 214] width 85 height 46
click at [401, 227] on button at bounding box center [401, 230] width 29 height 8
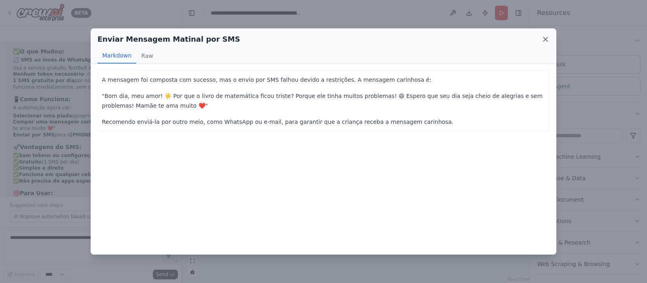
click at [547, 36] on icon at bounding box center [545, 39] width 8 height 8
